Goal: Task Accomplishment & Management: Use online tool/utility

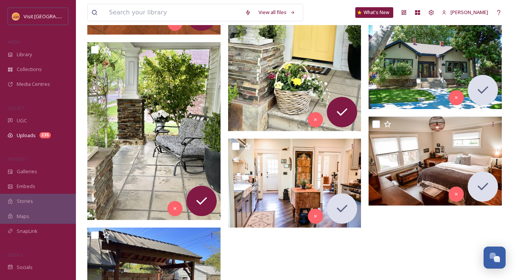
scroll to position [590, 0]
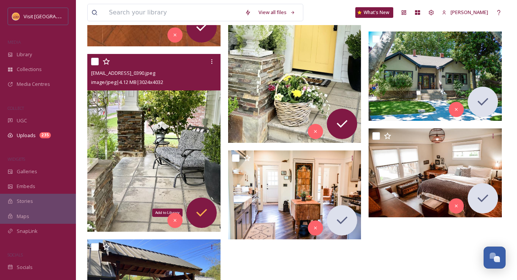
click at [200, 216] on icon at bounding box center [201, 212] width 15 height 15
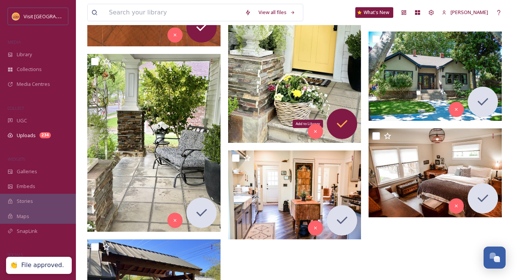
click at [337, 122] on icon at bounding box center [342, 124] width 11 height 8
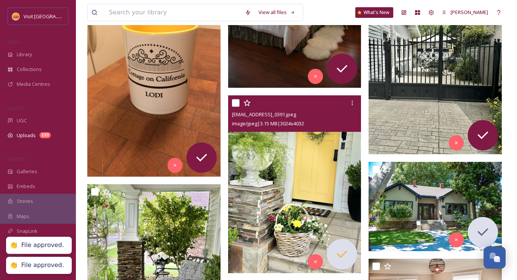
scroll to position [456, 0]
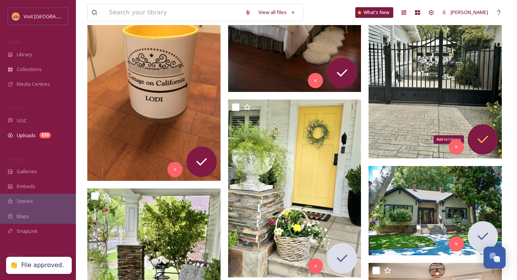
click at [485, 139] on icon at bounding box center [482, 139] width 11 height 8
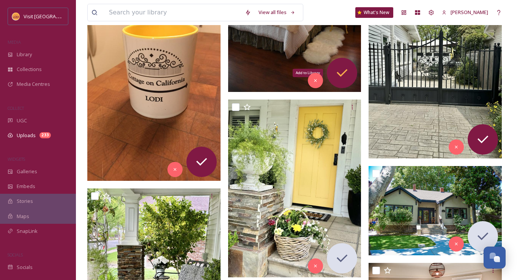
click at [348, 71] on icon at bounding box center [341, 72] width 15 height 15
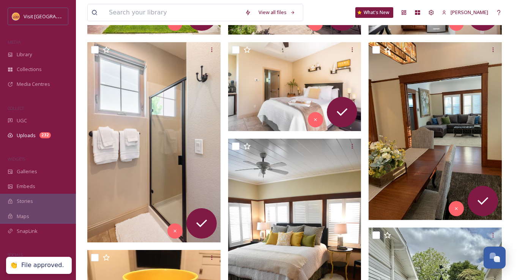
scroll to position [209, 0]
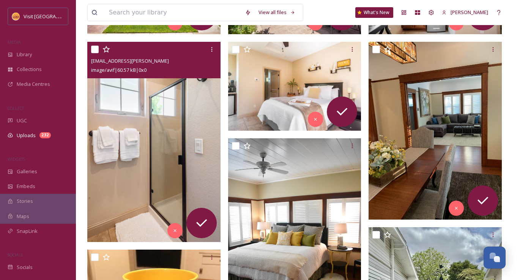
click at [161, 87] on img at bounding box center [153, 142] width 133 height 200
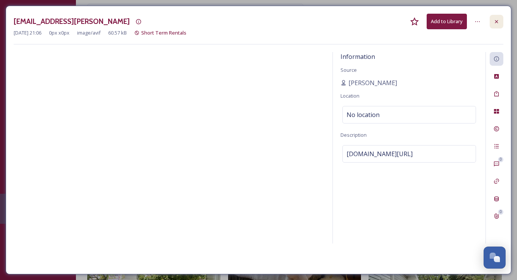
click at [498, 20] on icon at bounding box center [496, 22] width 6 height 6
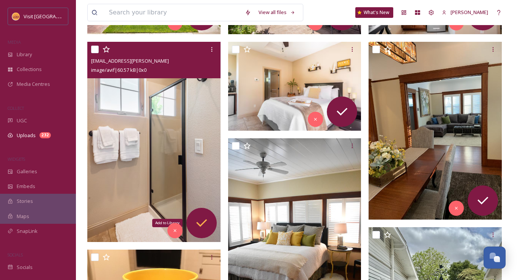
click at [200, 218] on icon at bounding box center [201, 222] width 15 height 15
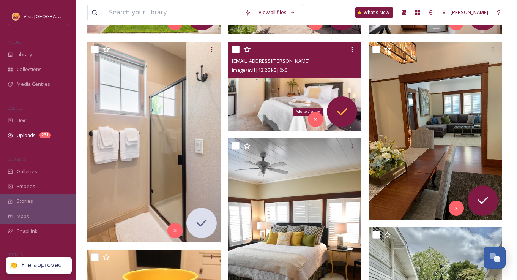
click at [336, 110] on icon at bounding box center [341, 111] width 15 height 15
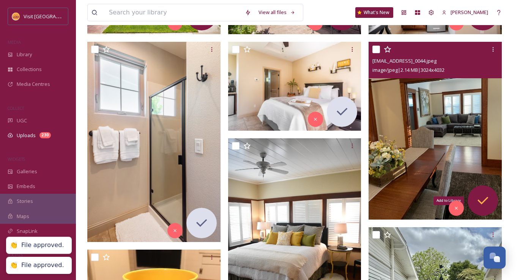
click at [483, 201] on icon at bounding box center [482, 201] width 11 height 8
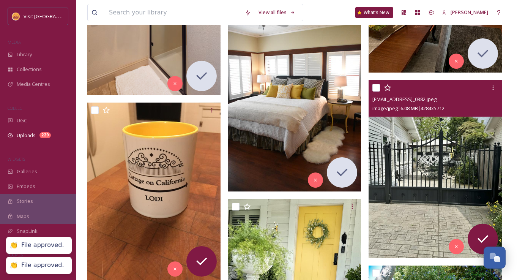
scroll to position [356, 0]
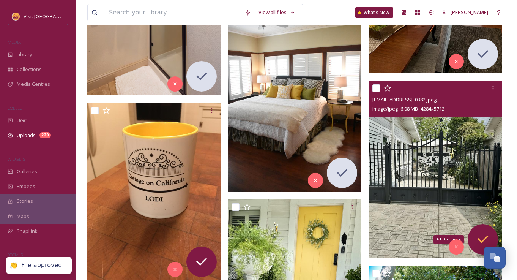
click at [482, 231] on div "Add to Library" at bounding box center [483, 239] width 30 height 30
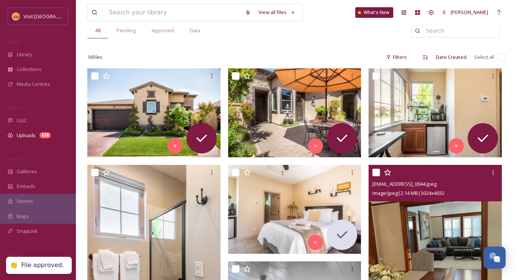
scroll to position [87, 0]
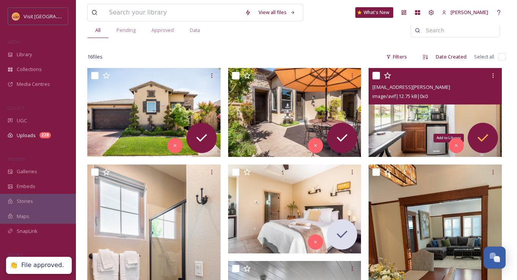
click at [477, 140] on icon at bounding box center [482, 137] width 15 height 15
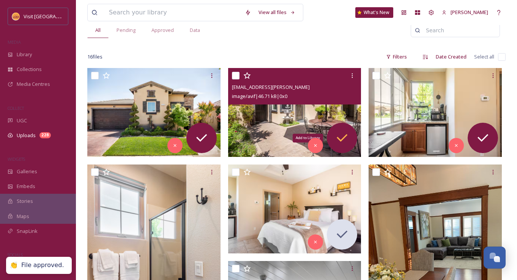
click at [342, 136] on icon at bounding box center [341, 137] width 15 height 15
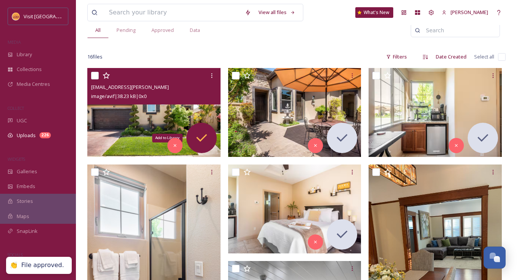
click at [196, 134] on icon at bounding box center [201, 137] width 15 height 15
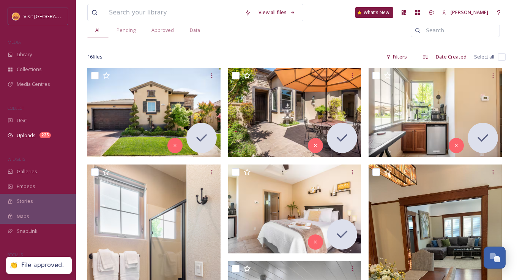
click at [213, 54] on div "16 file s Filters Date Created Select all" at bounding box center [296, 56] width 418 height 15
